Goal: Transaction & Acquisition: Purchase product/service

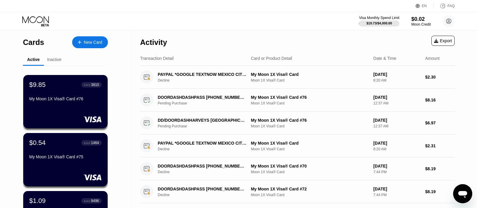
click at [157, 31] on div "Activity" at bounding box center [153, 40] width 27 height 21
click at [103, 42] on div "New Card" at bounding box center [90, 42] width 36 height 12
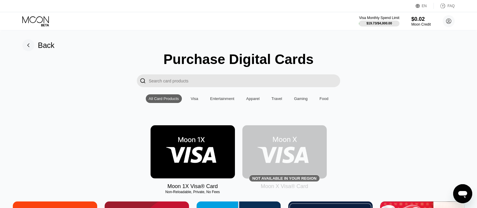
click at [202, 153] on img at bounding box center [193, 152] width 84 height 53
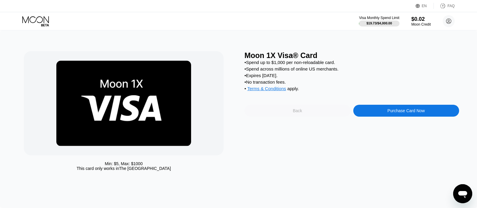
drag, startPoint x: 341, startPoint y: 122, endPoint x: 371, endPoint y: 114, distance: 31.1
click at [342, 117] on div "Back" at bounding box center [298, 111] width 106 height 12
click at [0, 0] on div "Purchase Digital Cards  All Card Products Visa Entertainment Apparel Travel Ga…" at bounding box center [0, 0] width 0 height 0
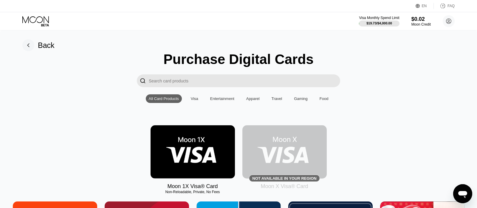
drag, startPoint x: 159, startPoint y: 150, endPoint x: 189, endPoint y: 135, distance: 33.6
click at [159, 150] on img at bounding box center [193, 152] width 84 height 53
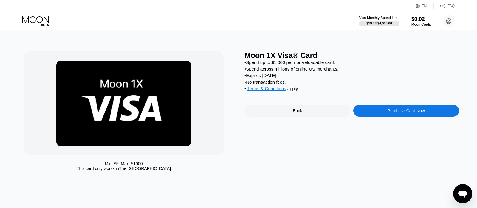
click at [387, 124] on div "Moon 1X Visa® Card • Spend up to $1,000 per non-reloadable card. • Spend across…" at bounding box center [352, 112] width 215 height 123
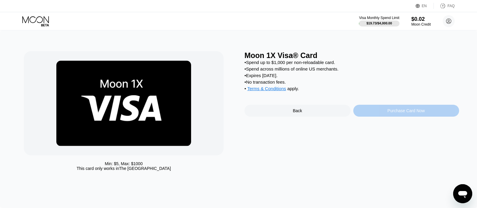
click at [384, 116] on div "Purchase Card Now" at bounding box center [406, 111] width 106 height 12
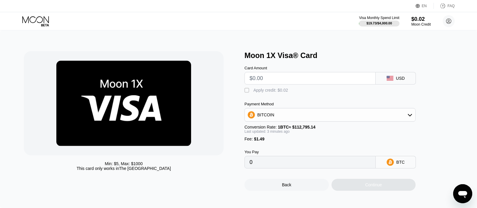
click at [250, 77] on input "text" at bounding box center [310, 78] width 121 height 12
click at [28, 15] on div "Visa Monthly Spend Limit $19.73 / $4,000.00 $0.02 Moon Credit Lucent LSD [EMAIL…" at bounding box center [238, 21] width 477 height 18
click at [25, 17] on icon at bounding box center [36, 21] width 28 height 10
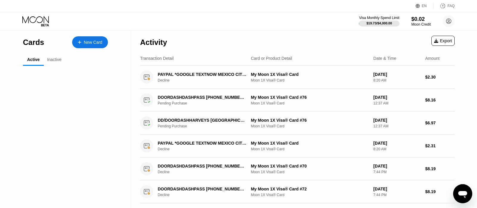
click at [44, 22] on icon at bounding box center [36, 21] width 28 height 10
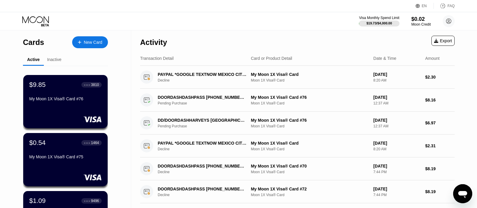
drag, startPoint x: 108, startPoint y: 35, endPoint x: 90, endPoint y: 53, distance: 24.5
click at [107, 36] on div "Cards New Card" at bounding box center [65, 40] width 85 height 21
click at [90, 53] on div "Cards New Card Active Inactive $9.85 ● ● ● ● 3810 My Moon 1X Visa® Card #76 $0.…" at bounding box center [65, 211] width 85 height 363
click at [89, 39] on div "New Card" at bounding box center [90, 42] width 36 height 12
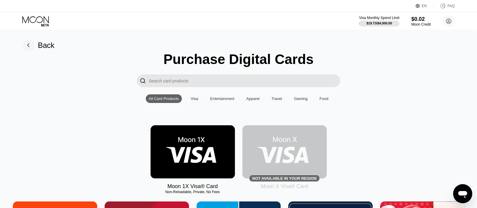
click at [198, 160] on img at bounding box center [193, 152] width 84 height 53
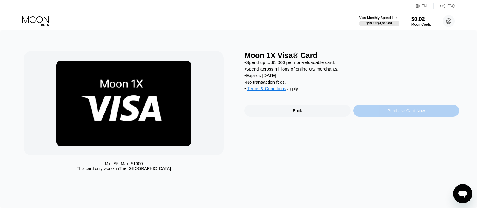
click at [380, 115] on div "Purchase Card Now" at bounding box center [406, 111] width 106 height 12
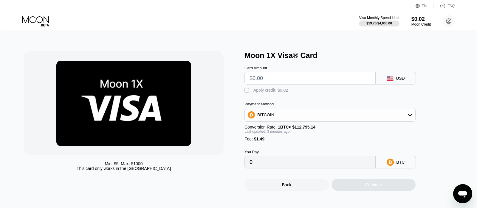
click at [284, 80] on input "text" at bounding box center [310, 78] width 121 height 12
type input "$2"
type input "0.00003096"
type input "$2"
click at [276, 98] on div "Card Amount $2 USD  Apply credit: $0.02 Payment Method BITCOIN Conversion Rate…" at bounding box center [340, 114] width 191 height 109
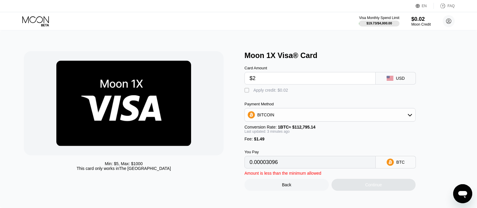
click at [275, 91] on div "Apply credit: $0.02" at bounding box center [270, 90] width 35 height 5
type input "0.00003078"
click at [292, 83] on input "$2" at bounding box center [310, 78] width 121 height 12
click at [258, 76] on input "$2" at bounding box center [310, 78] width 121 height 12
click at [39, 17] on icon at bounding box center [36, 21] width 28 height 10
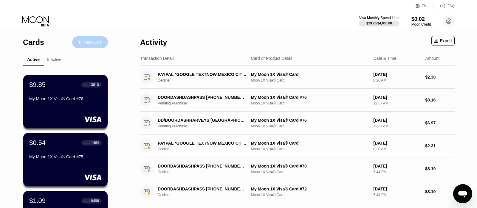
click at [83, 46] on div "New Card" at bounding box center [90, 42] width 36 height 12
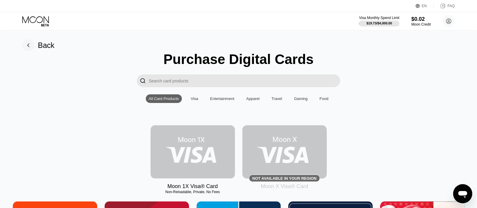
drag, startPoint x: 192, startPoint y: 143, endPoint x: 301, endPoint y: 87, distance: 122.7
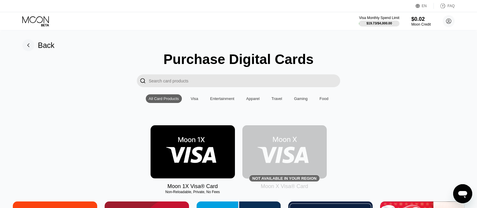
click at [173, 145] on img at bounding box center [193, 152] width 84 height 53
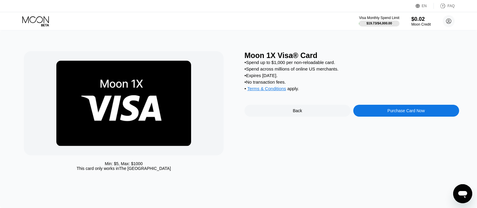
drag, startPoint x: 321, startPoint y: 98, endPoint x: 379, endPoint y: 117, distance: 61.3
click at [377, 117] on div "Moon 1X Visa® Card • Spend up to $1,000 per non-reloadable card. • Spend across…" at bounding box center [352, 112] width 215 height 123
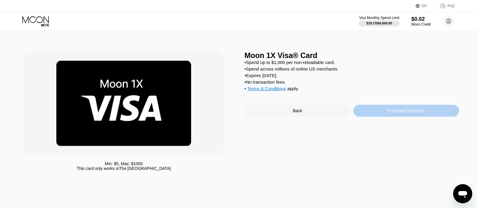
click at [381, 117] on div "Purchase Card Now" at bounding box center [406, 111] width 106 height 12
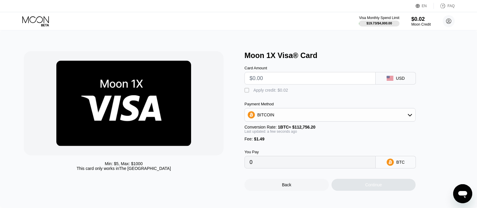
click at [271, 74] on div "Card Amount" at bounding box center [310, 75] width 131 height 19
click at [270, 77] on input "text" at bounding box center [310, 78] width 121 height 12
type input "$2"
type input "0.00003096"
type input "$25"
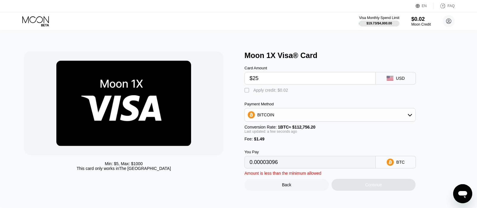
type input "0.00023494"
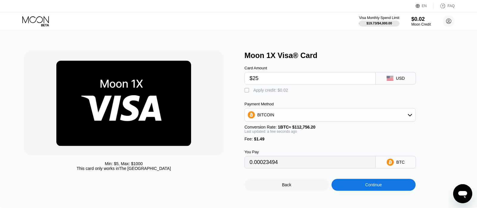
type input "$25"
drag, startPoint x: 225, startPoint y: 16, endPoint x: 216, endPoint y: 57, distance: 42.3
click at [225, 17] on div "Visa Monthly Spend Limit $19.73 / $4,000.00 $0.02 Moon Credit Lucent LSD lucent…" at bounding box center [238, 21] width 477 height 18
click at [52, 16] on div at bounding box center [40, 21] width 37 height 10
click at [49, 19] on icon at bounding box center [36, 21] width 28 height 10
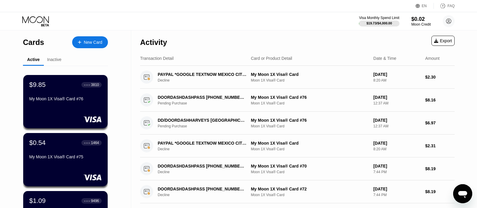
click at [90, 44] on div "New Card" at bounding box center [90, 42] width 36 height 12
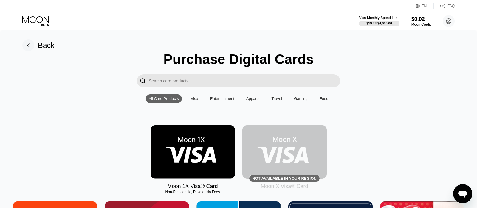
click at [209, 153] on img at bounding box center [193, 152] width 84 height 53
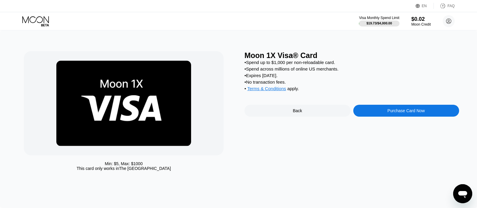
drag, startPoint x: 353, startPoint y: 120, endPoint x: 357, endPoint y: 118, distance: 4.8
click at [353, 117] on div "Back Purchase Card Now" at bounding box center [352, 111] width 215 height 12
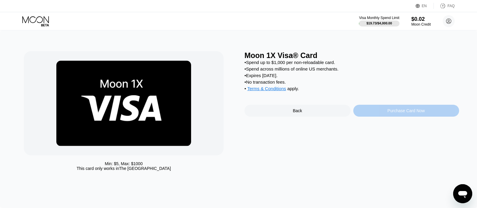
click at [359, 117] on div "Purchase Card Now" at bounding box center [406, 111] width 106 height 12
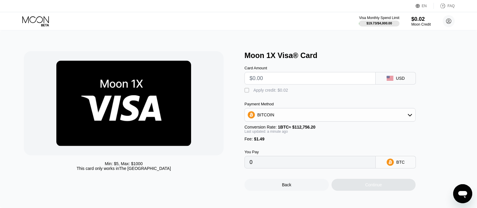
click at [281, 106] on div "Payment Method" at bounding box center [330, 104] width 171 height 4
click at [288, 84] on input "text" at bounding box center [310, 78] width 121 height 12
type input "$1"
type input "0.00002209"
type input "$16"
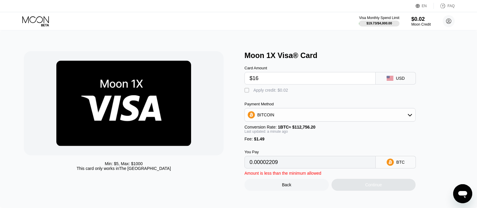
click at [275, 94] on div " Apply credit: $0.02" at bounding box center [268, 91] width 47 height 6
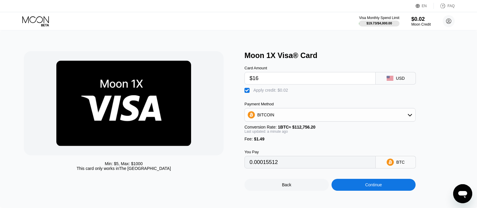
type input "0.00015494"
click at [302, 121] on div "BITCOIN" at bounding box center [330, 115] width 171 height 12
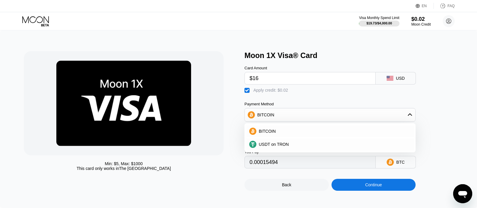
click at [276, 75] on input "$16" at bounding box center [310, 78] width 121 height 12
type input "$16.4"
type input "0.00015849"
type input "$16.4"
drag, startPoint x: 286, startPoint y: 150, endPoint x: 343, endPoint y: 177, distance: 62.8
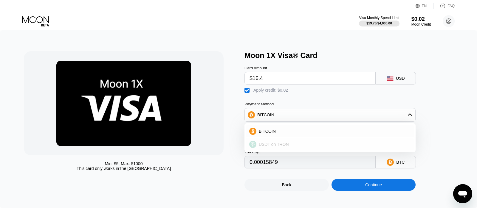
click at [286, 147] on span "USDT on TRON" at bounding box center [274, 144] width 30 height 5
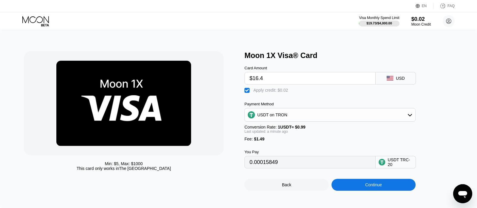
type input "18.05"
click at [360, 185] on div "Back Continue" at bounding box center [340, 180] width 191 height 22
click at [359, 191] on div "Continue" at bounding box center [374, 185] width 84 height 12
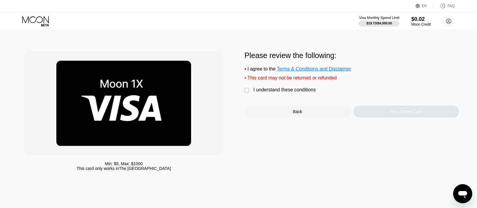
drag, startPoint x: 278, startPoint y: 89, endPoint x: 283, endPoint y: 96, distance: 9.3
click at [278, 90] on div "Please review the following: • I agree to the Terms & Conditions and Disclaimer…" at bounding box center [352, 84] width 215 height 66
drag, startPoint x: 283, startPoint y: 96, endPoint x: 331, endPoint y: 110, distance: 50.4
click at [283, 93] on div "I understand these conditions" at bounding box center [284, 89] width 62 height 5
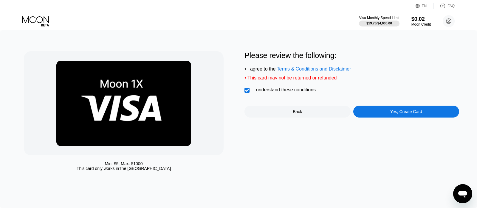
click at [399, 118] on div "Yes, Create Card" at bounding box center [406, 112] width 106 height 12
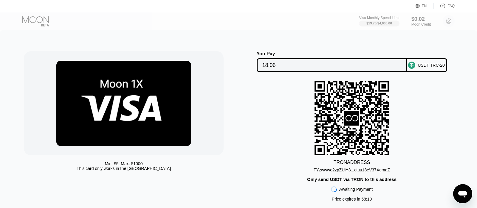
click at [368, 165] on div "TRON ADDRESS" at bounding box center [352, 162] width 37 height 5
click at [366, 171] on div "TYzwwwo2zpZUiY3...ctuu18eV37XgmaZ" at bounding box center [352, 170] width 76 height 5
click at [422, 88] on div "TRON ADDRESS TYzwwwo2zpZUiY3...ctuu18eV37XgmaZ Only send USDT via TRON to this …" at bounding box center [352, 143] width 215 height 124
drag, startPoint x: 372, startPoint y: 71, endPoint x: 354, endPoint y: 67, distance: 17.7
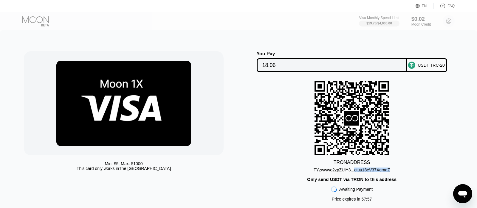
click at [371, 70] on input "18.06" at bounding box center [331, 65] width 139 height 12
click at [370, 70] on input "18.06" at bounding box center [331, 65] width 139 height 12
drag, startPoint x: 354, startPoint y: 67, endPoint x: 163, endPoint y: 1, distance: 202.7
click at [354, 67] on input "18.06" at bounding box center [331, 65] width 139 height 12
drag, startPoint x: 343, startPoint y: 162, endPoint x: 344, endPoint y: 169, distance: 7.2
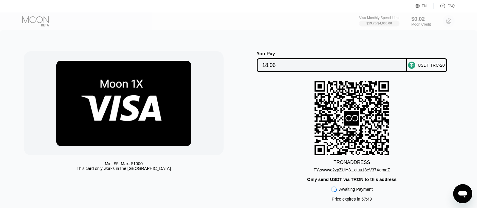
click at [344, 164] on div "TRON ADDRESS" at bounding box center [352, 162] width 37 height 5
click at [344, 173] on div "TYzwwwo2zpZUiY3...ctuu18eV37XgmaZ" at bounding box center [352, 170] width 76 height 5
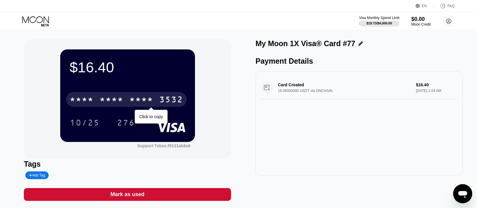
click at [109, 98] on div "* * * *" at bounding box center [112, 101] width 24 height 10
click at [159, 97] on div "3532" at bounding box center [171, 101] width 24 height 10
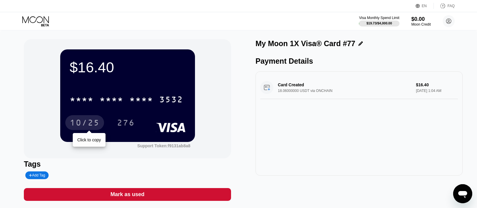
click at [84, 120] on div "10/25" at bounding box center [85, 124] width 30 height 10
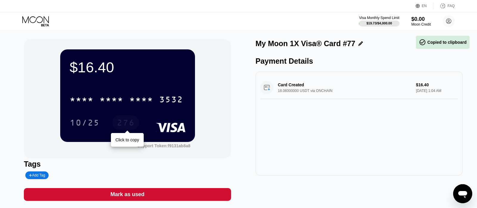
click at [123, 126] on div "276" at bounding box center [126, 124] width 18 height 10
